Goal: Obtain resource: Download file/media

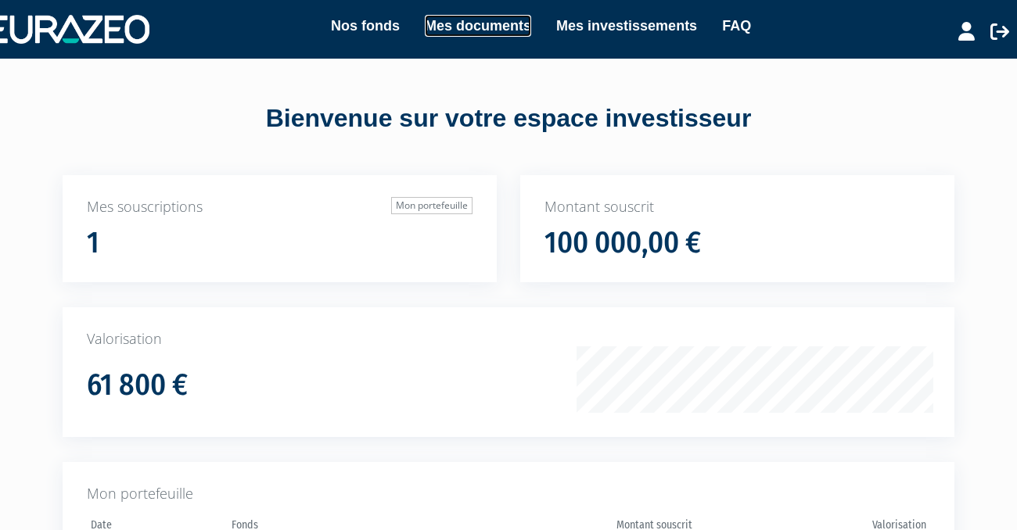
click at [451, 25] on link "Mes documents" at bounding box center [478, 26] width 106 height 22
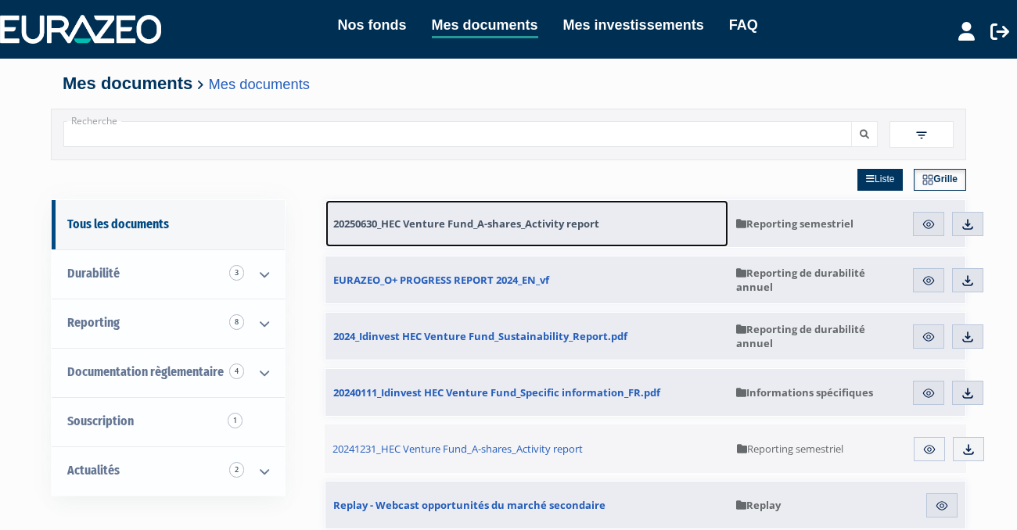
click at [396, 230] on span "20250630_HEC Venture Fund_A-shares_Activity report" at bounding box center [466, 224] width 266 height 14
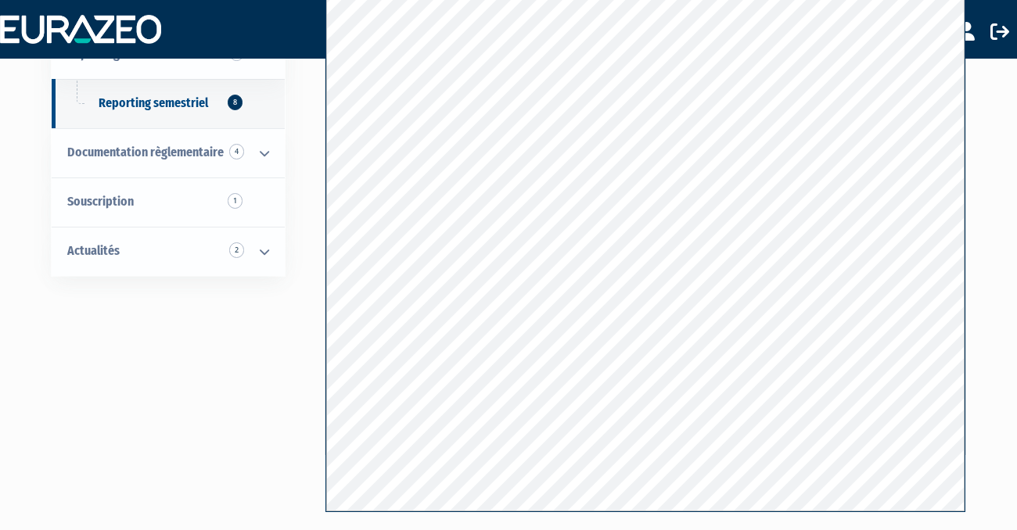
scroll to position [173, 0]
